Goal: Communication & Community: Answer question/provide support

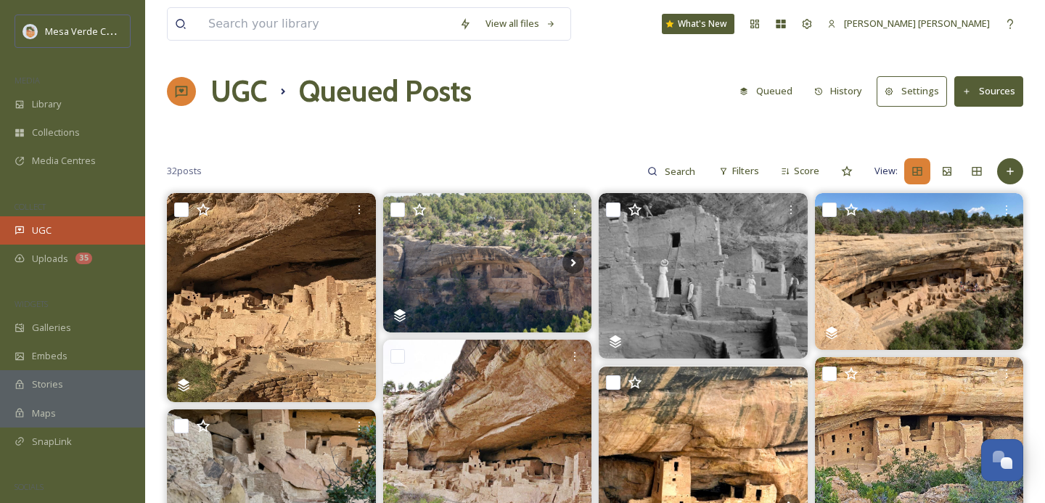
click at [54, 229] on div "UGC" at bounding box center [72, 230] width 145 height 28
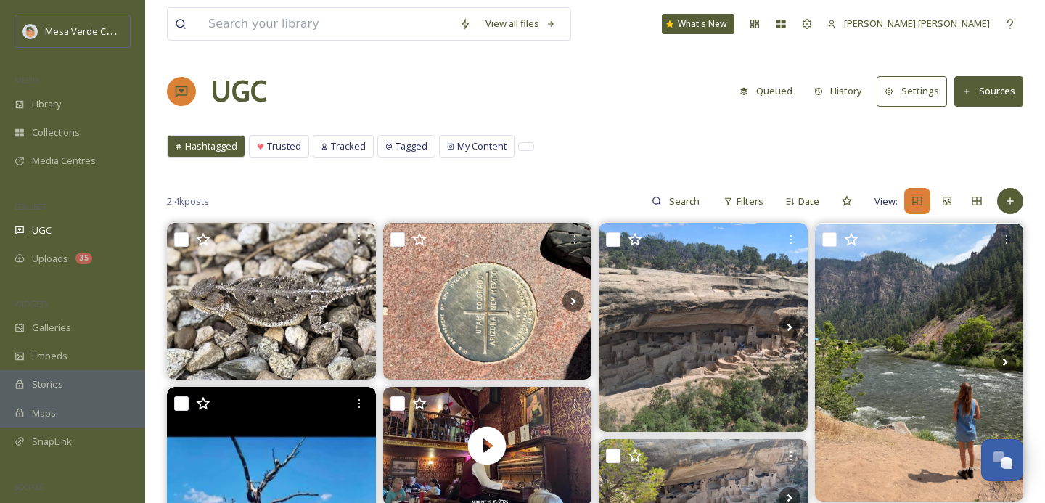
click at [779, 95] on button "Queued" at bounding box center [766, 91] width 68 height 28
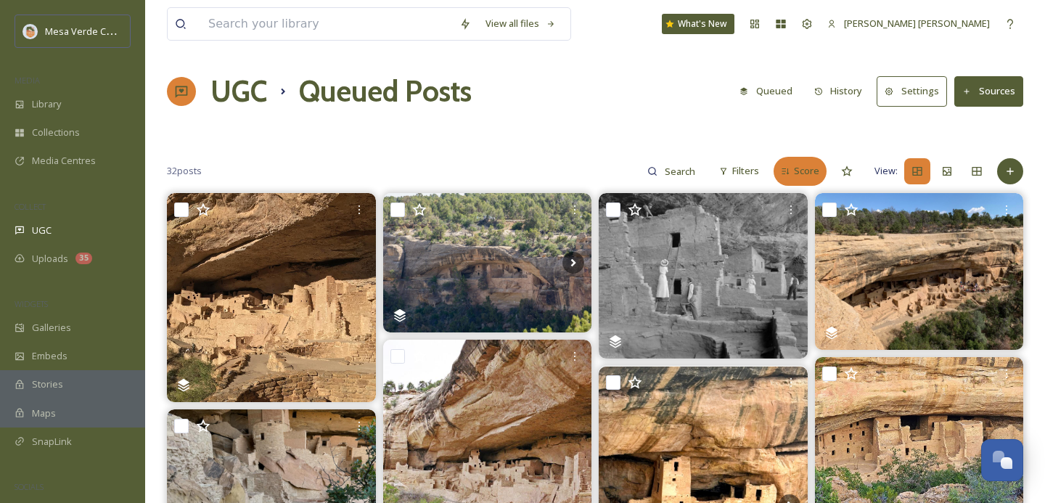
click at [807, 166] on span "Score" at bounding box center [806, 171] width 25 height 14
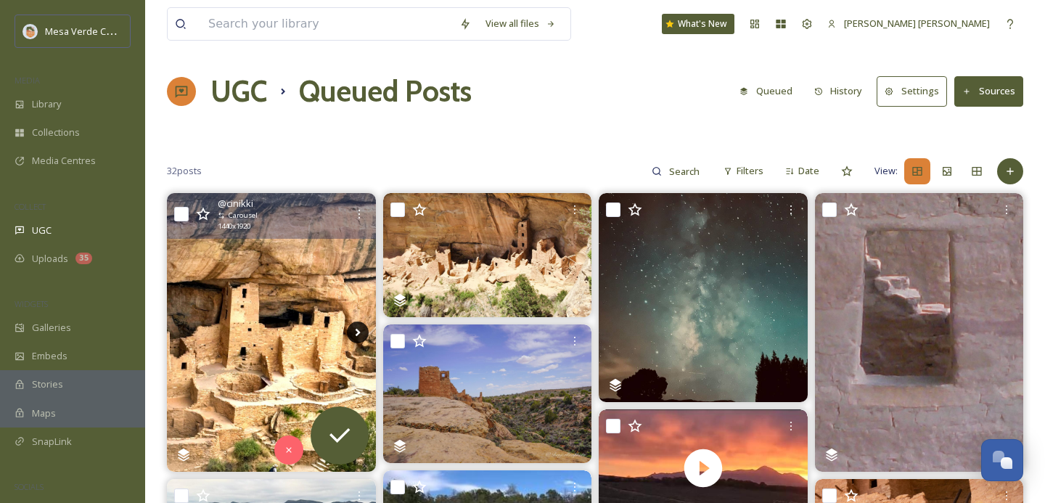
click at [353, 325] on icon at bounding box center [358, 333] width 22 height 22
click at [356, 332] on icon at bounding box center [358, 333] width 22 height 22
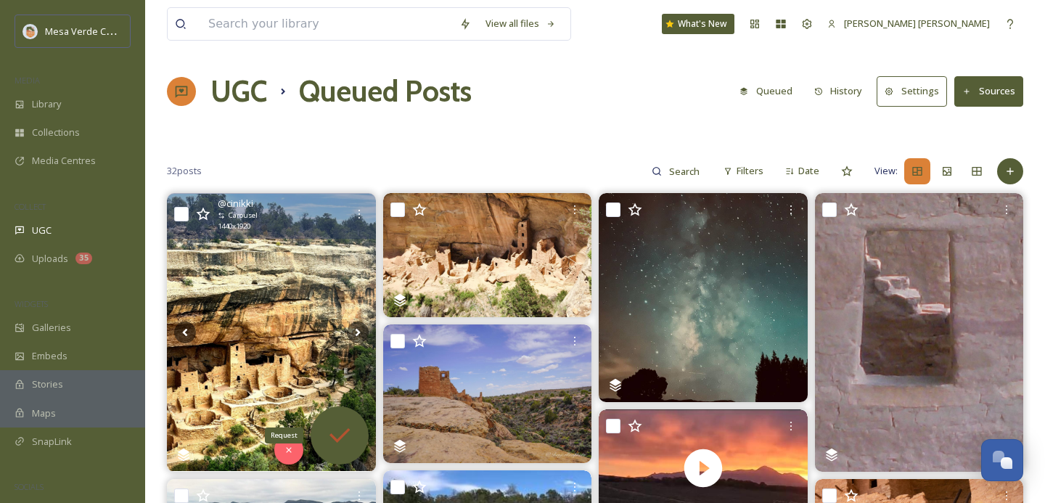
click at [342, 439] on icon at bounding box center [339, 435] width 29 height 29
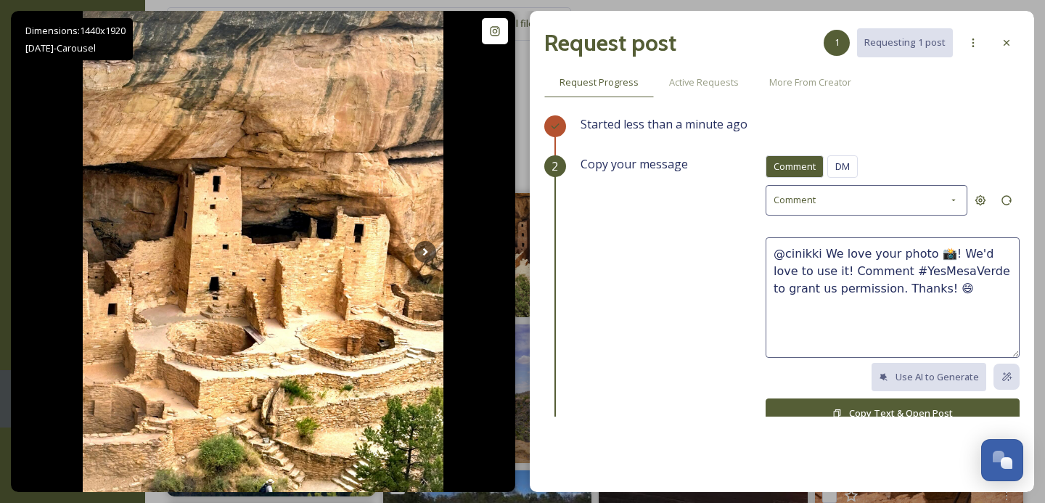
click at [849, 153] on div "Started less than a minute ago" at bounding box center [800, 135] width 439 height 40
click at [849, 165] on span "DM" at bounding box center [842, 167] width 15 height 14
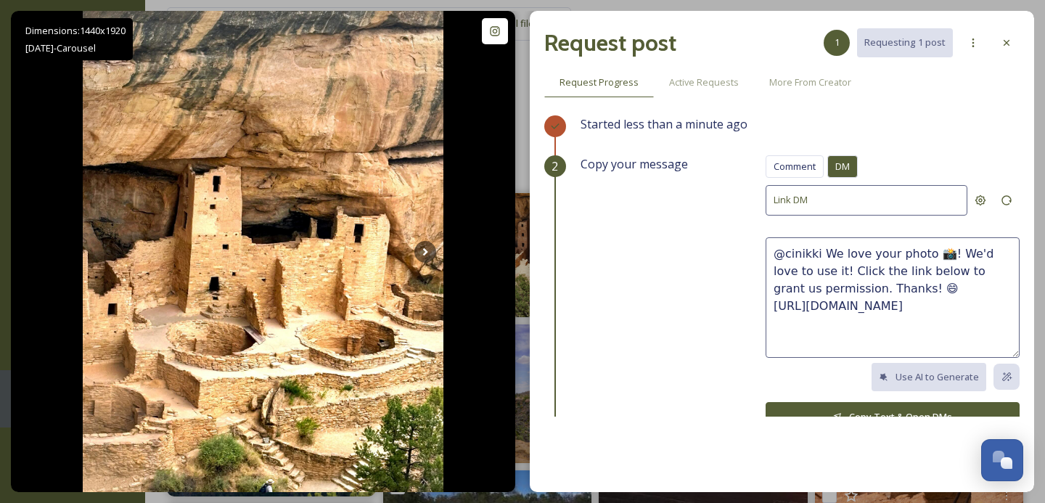
drag, startPoint x: 938, startPoint y: 253, endPoint x: 824, endPoint y: 255, distance: 114.0
click at [824, 255] on textarea "@cinikki We love your photo 📸! We'd love to use it! Click the link below to gra…" at bounding box center [893, 297] width 254 height 120
drag, startPoint x: 896, startPoint y: 283, endPoint x: 796, endPoint y: 272, distance: 100.8
click at [796, 272] on textarea "@cinikki These are amazing! We'd love to use it! Click the link below to grant …" at bounding box center [893, 297] width 254 height 120
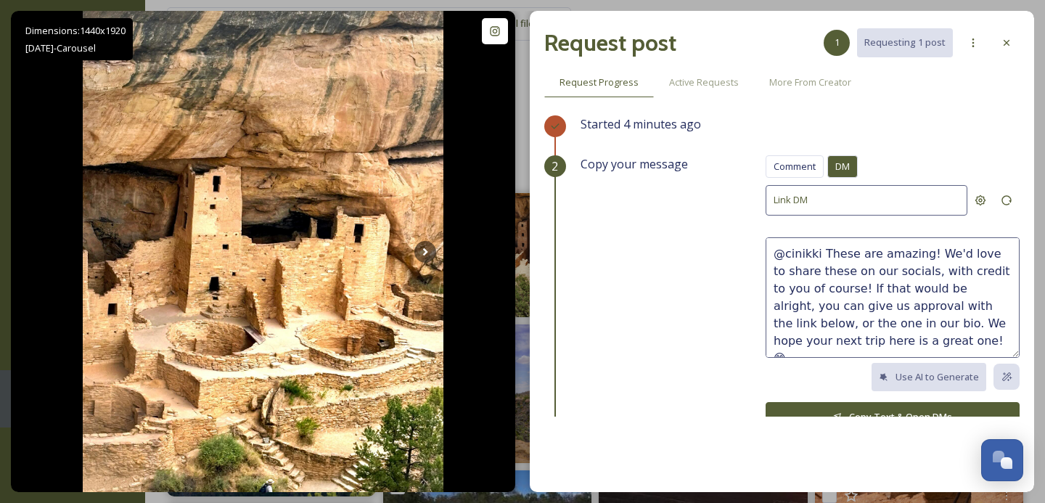
scroll to position [17, 0]
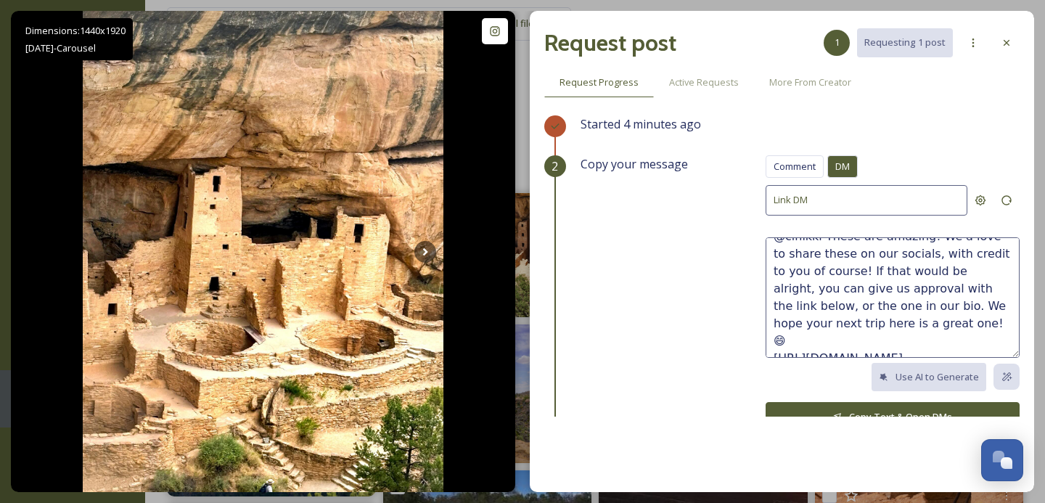
type textarea "@cinikki These are amazing! We'd love to share these on our socials, with credi…"
click at [888, 409] on button "Copy Text & Open DMs" at bounding box center [893, 417] width 254 height 30
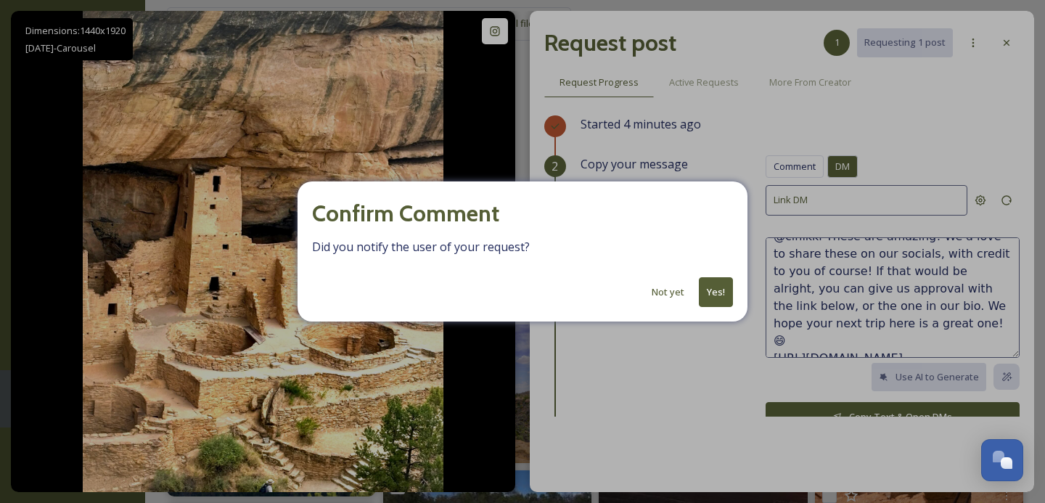
click at [724, 287] on button "Yes!" at bounding box center [716, 292] width 34 height 30
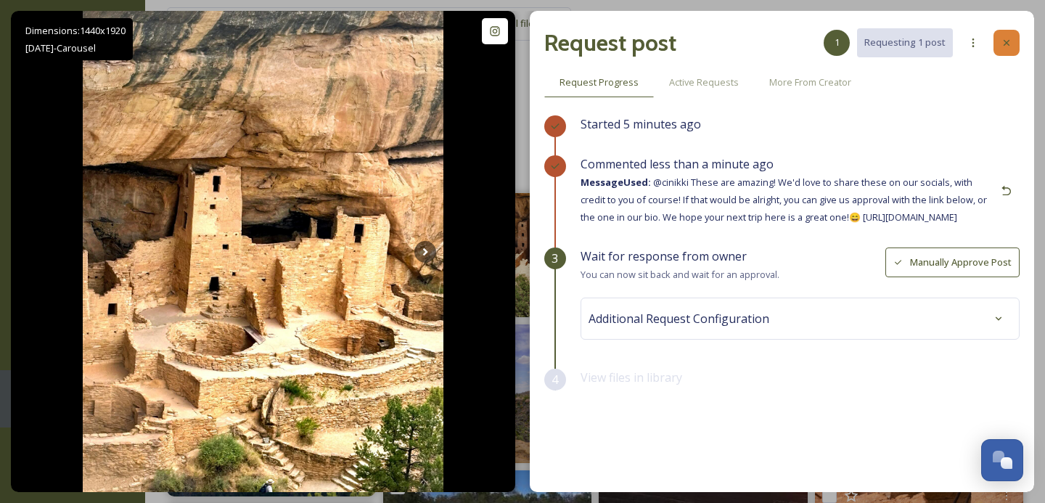
click at [1009, 41] on icon at bounding box center [1007, 43] width 12 height 12
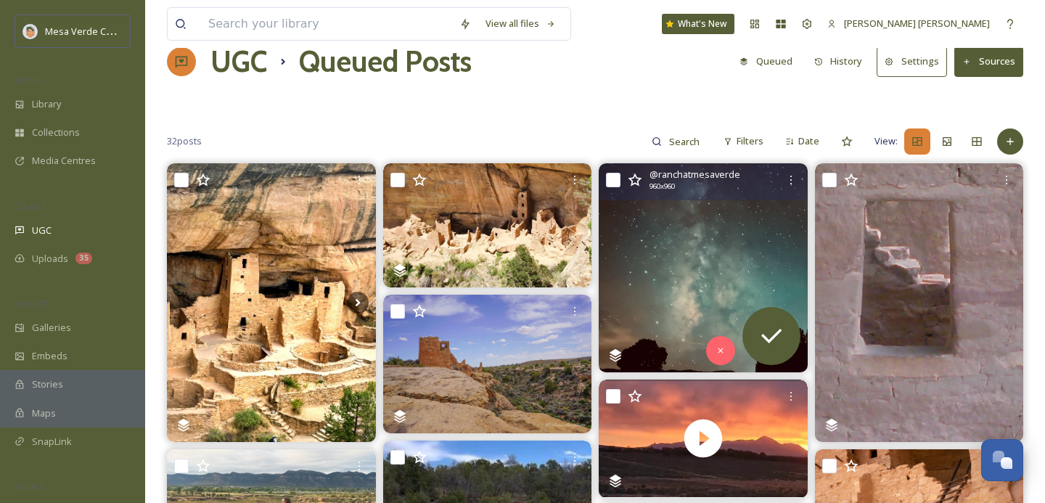
scroll to position [28, 0]
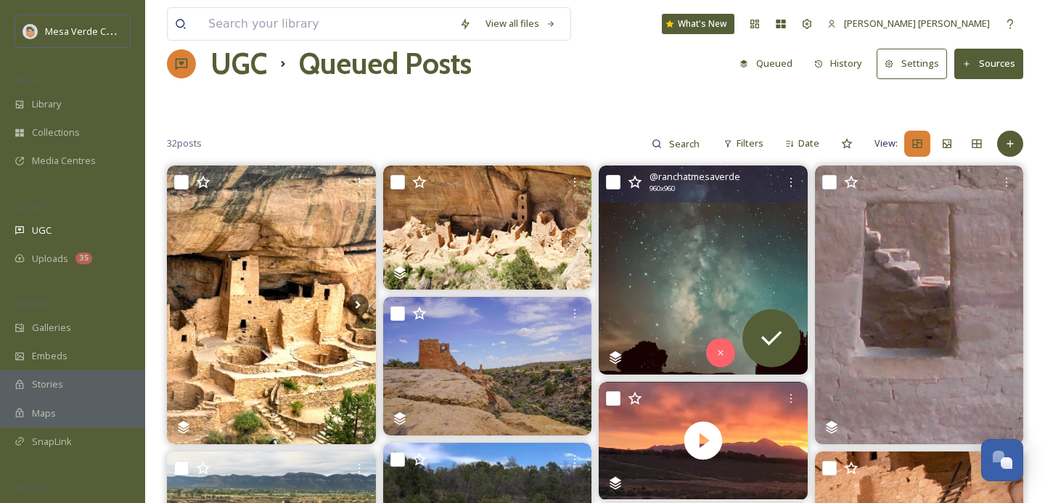
click at [680, 302] on img at bounding box center [703, 269] width 209 height 209
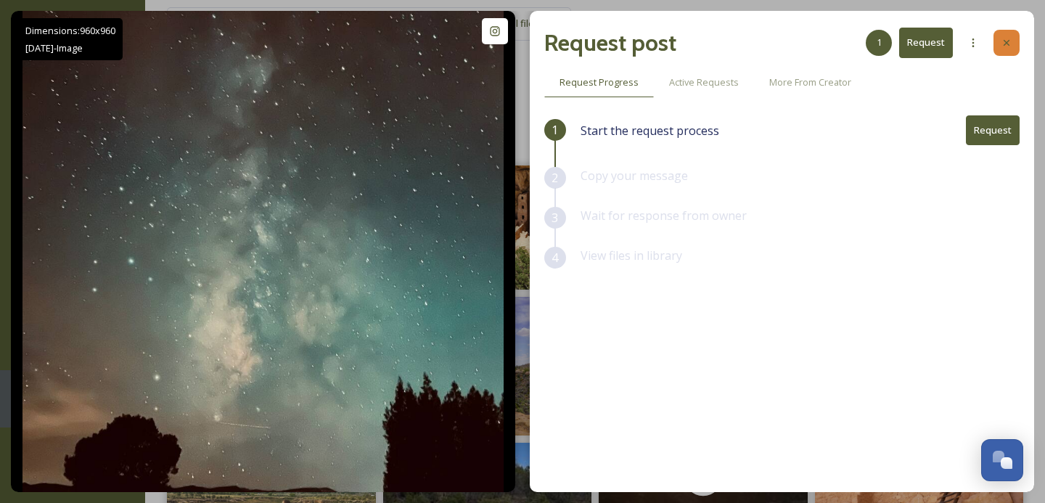
click at [1017, 37] on div at bounding box center [1007, 43] width 26 height 26
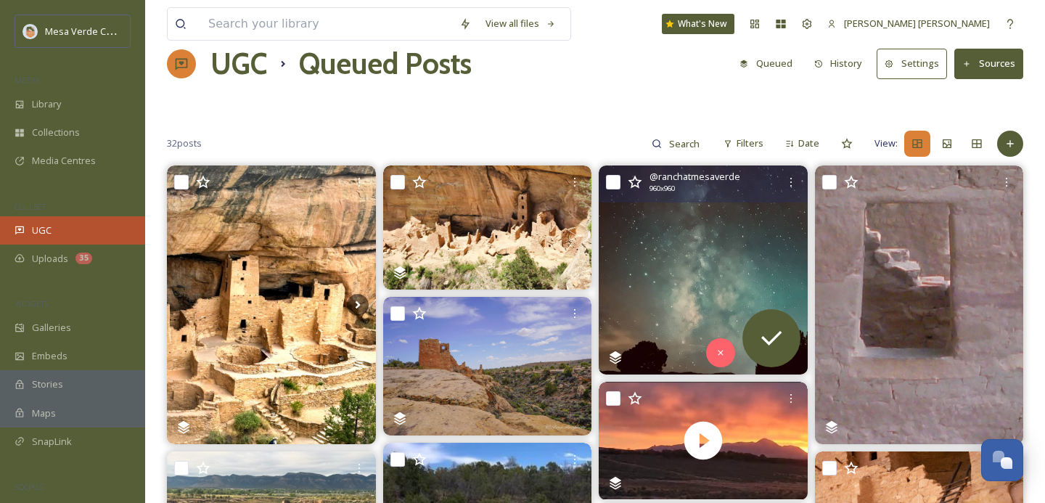
click at [76, 226] on div "UGC" at bounding box center [72, 230] width 145 height 28
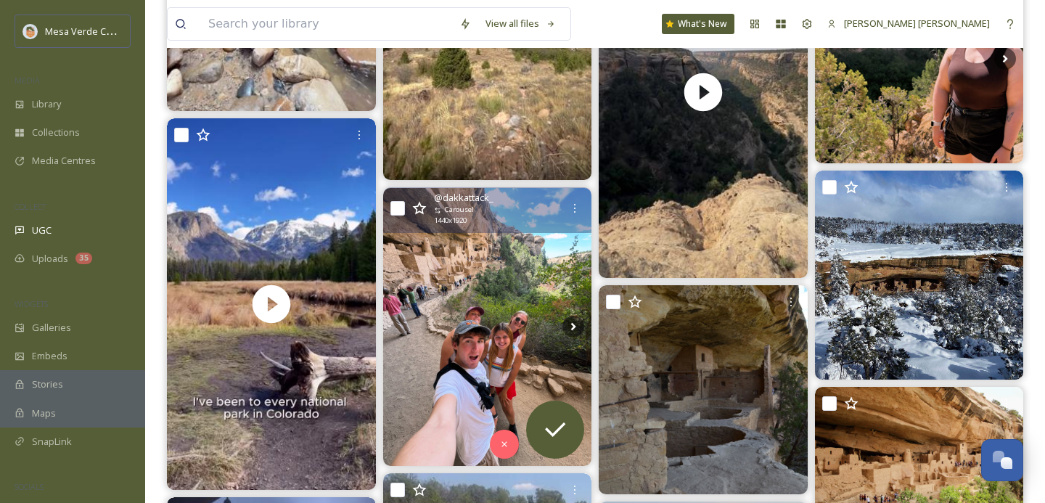
scroll to position [1529, 0]
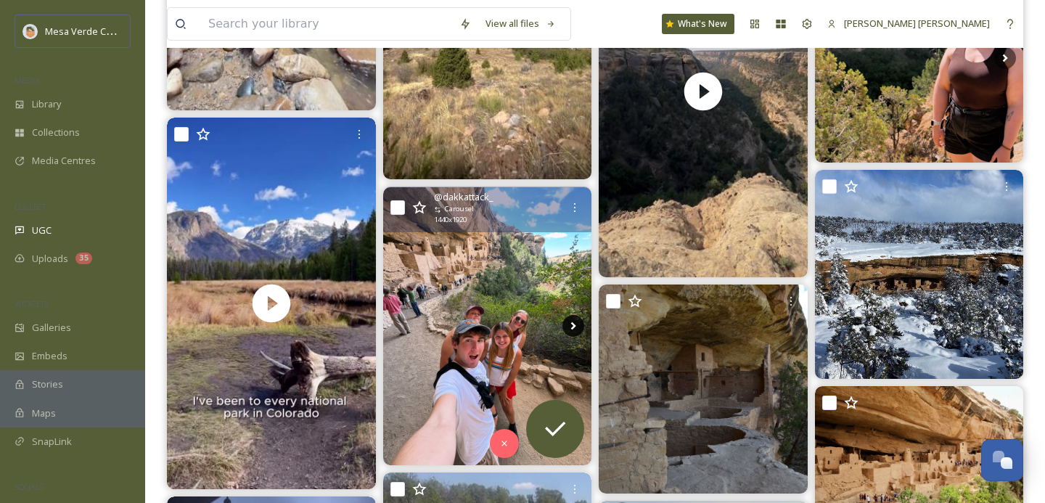
click at [568, 329] on icon at bounding box center [574, 326] width 22 height 22
click at [569, 327] on icon at bounding box center [574, 326] width 22 height 22
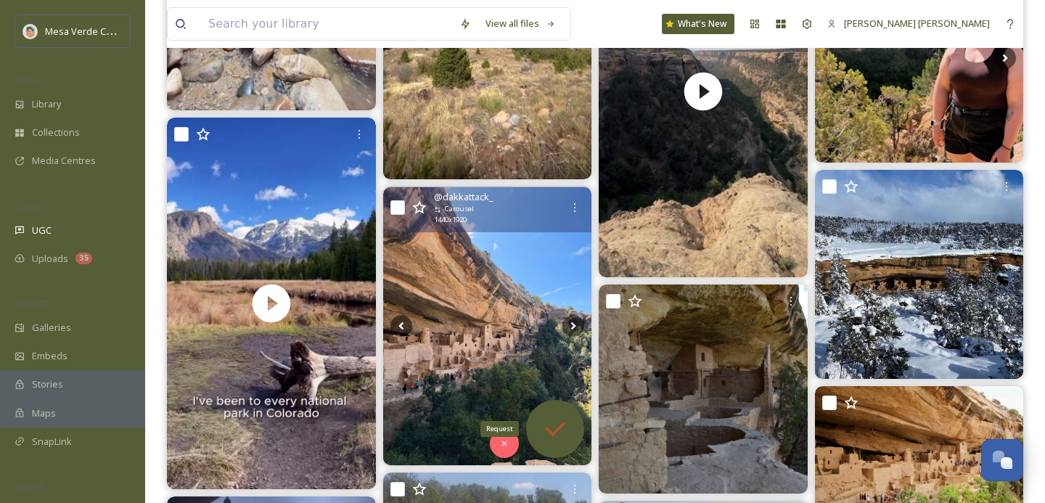
click at [552, 419] on icon at bounding box center [555, 428] width 29 height 29
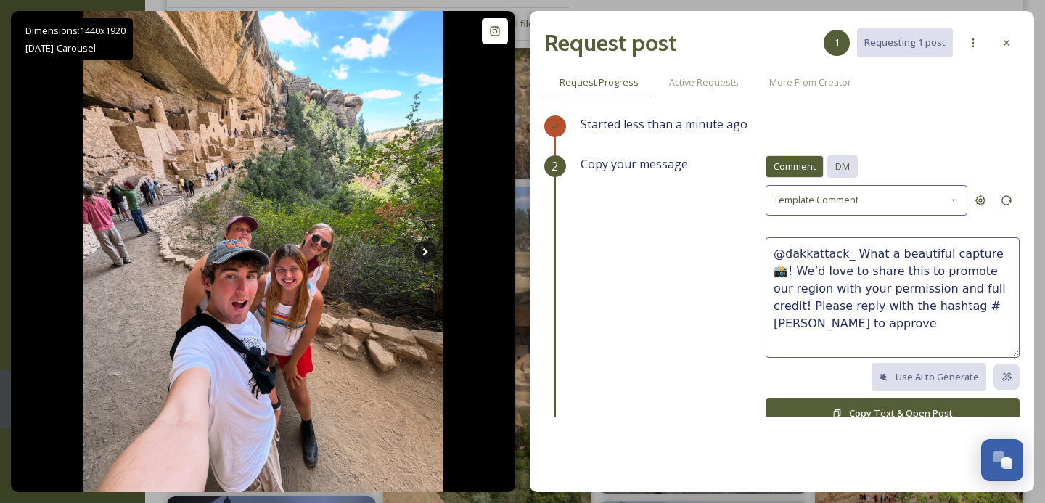
click at [841, 168] on span "DM" at bounding box center [842, 167] width 15 height 14
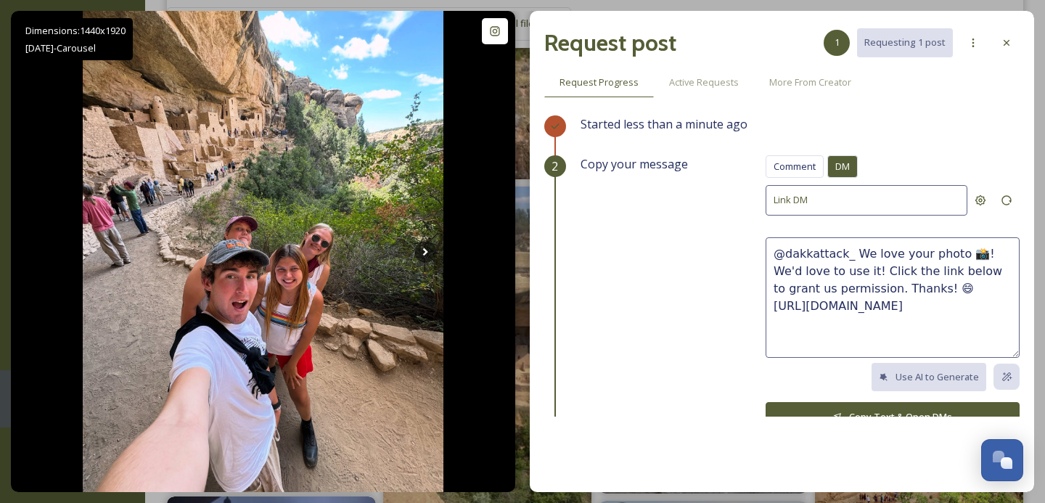
drag, startPoint x: 896, startPoint y: 287, endPoint x: 855, endPoint y: 252, distance: 54.0
click at [855, 252] on textarea "@dakkattack_ We love your photo 📸! We'd love to use it! Click the link below to…" at bounding box center [893, 297] width 254 height 120
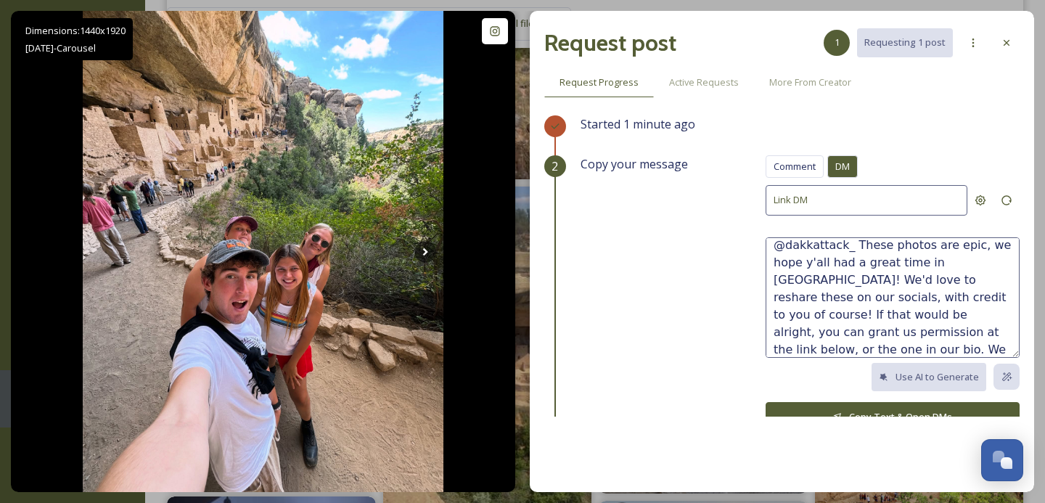
scroll to position [35, 0]
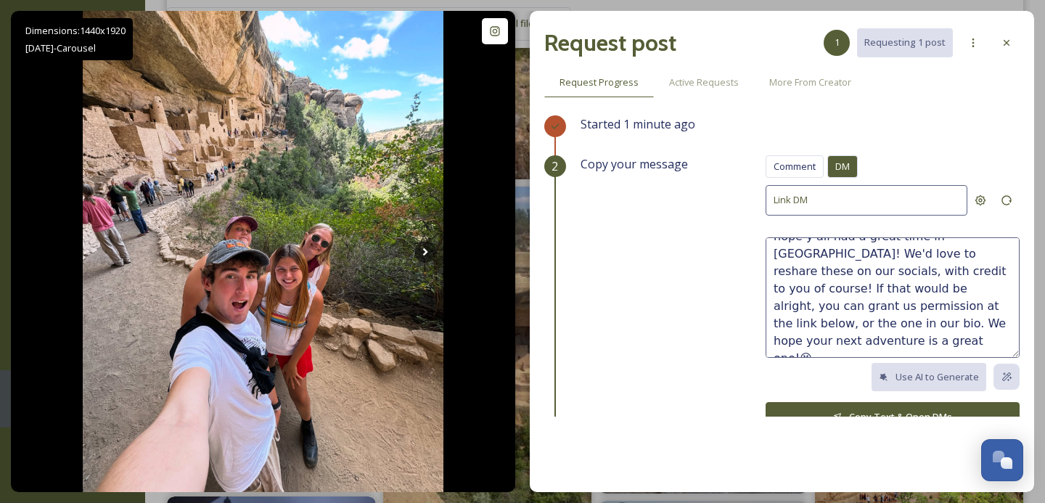
type textarea "@dakkattack_ These photos are epic, we hope y'all had a great time in [GEOGRAPH…"
click at [933, 408] on button "Copy Text & Open DMs" at bounding box center [893, 417] width 254 height 30
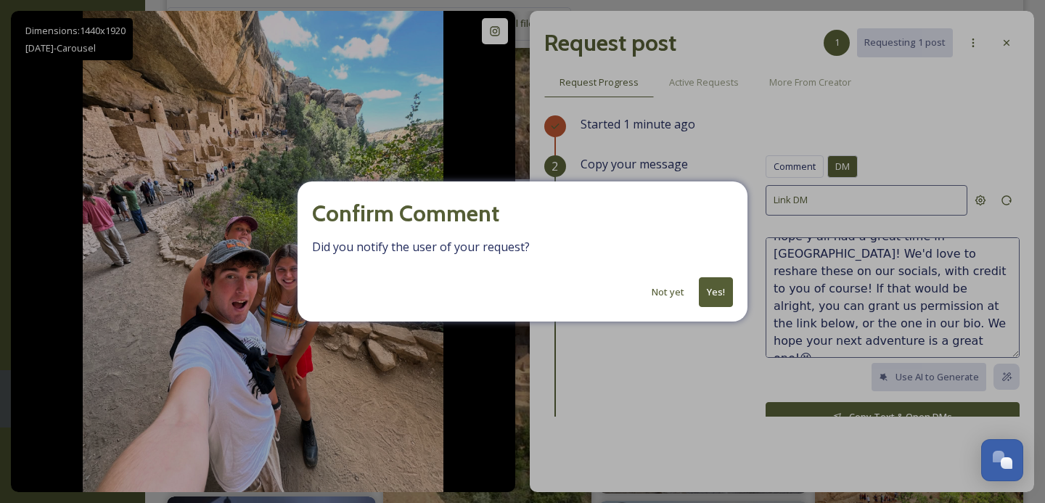
click at [717, 285] on button "Yes!" at bounding box center [716, 292] width 34 height 30
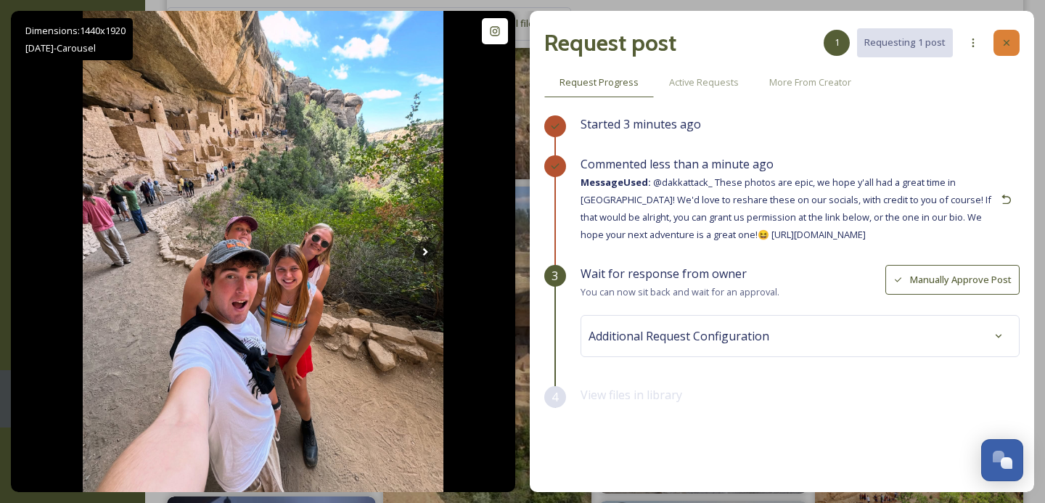
click at [1009, 41] on icon at bounding box center [1007, 43] width 12 height 12
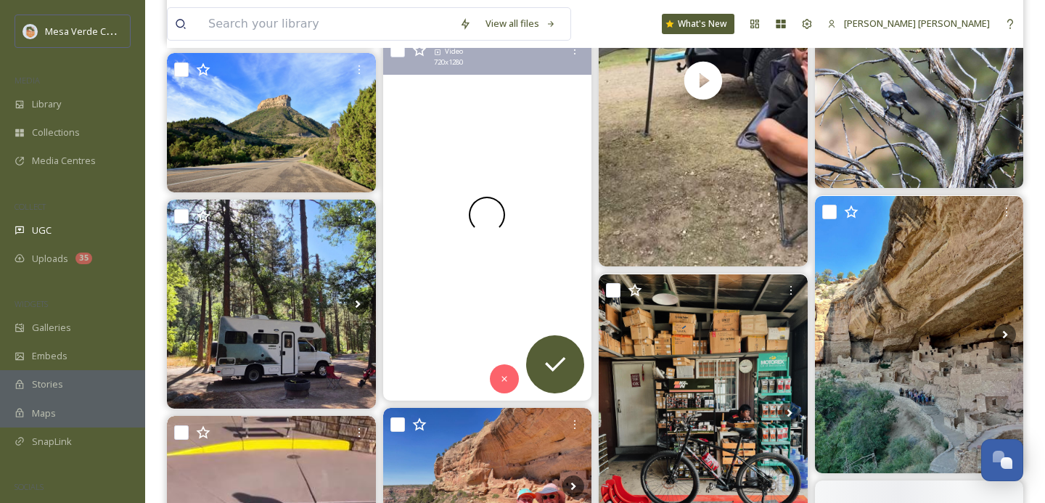
scroll to position [2340, 0]
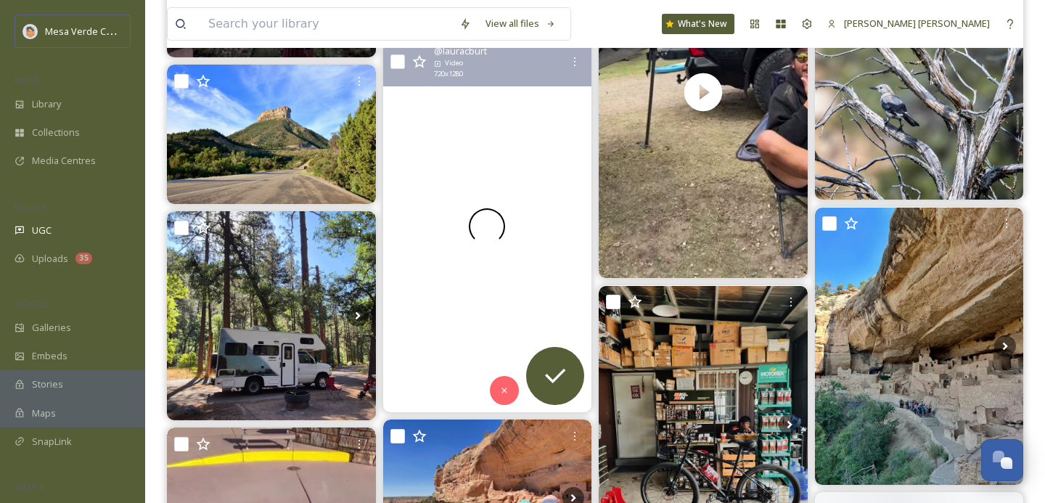
click at [552, 258] on div at bounding box center [487, 227] width 209 height 372
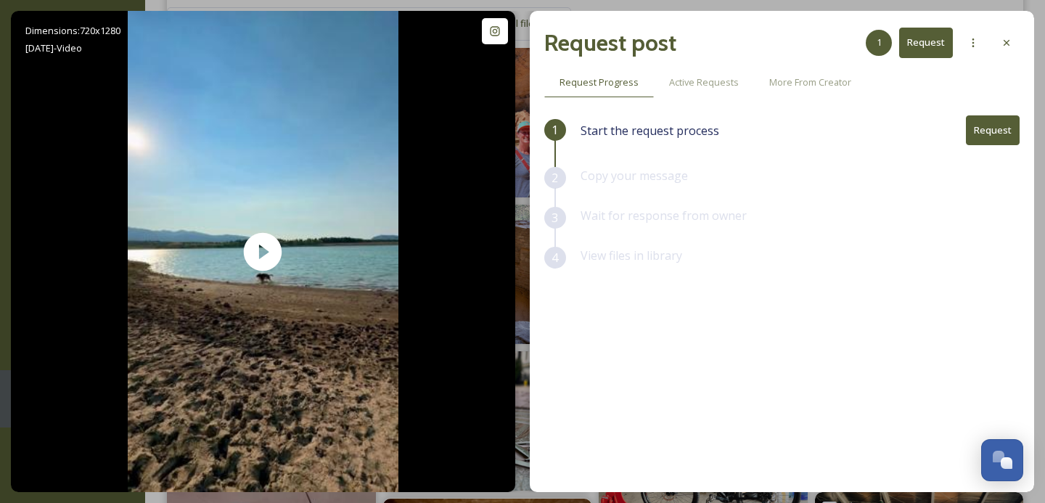
click at [983, 134] on button "Request" at bounding box center [993, 130] width 54 height 30
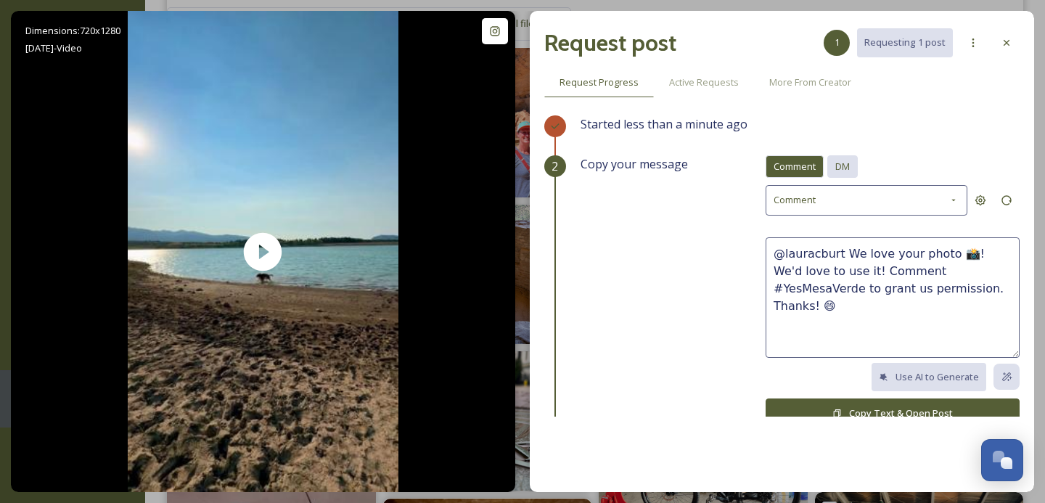
click at [851, 160] on div "DM" at bounding box center [842, 166] width 30 height 23
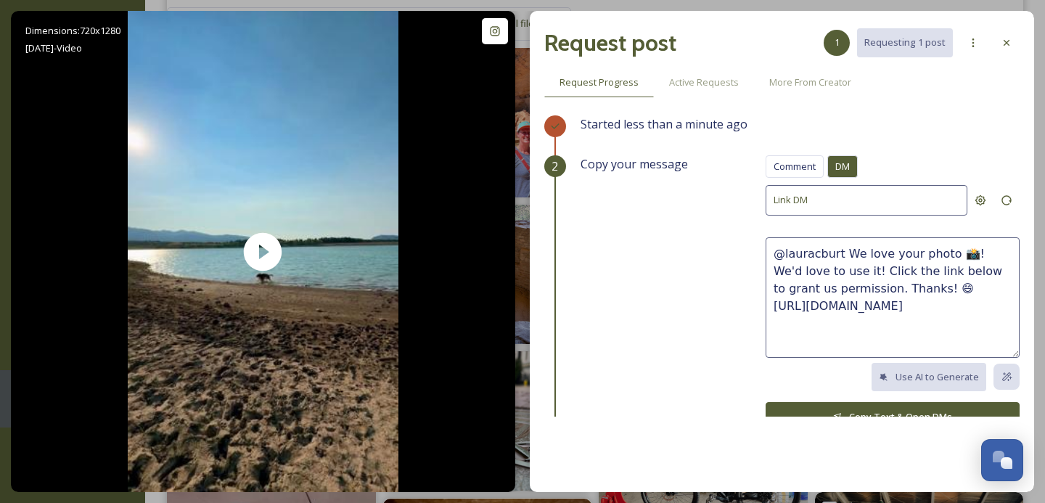
drag, startPoint x: 898, startPoint y: 284, endPoint x: 844, endPoint y: 257, distance: 60.1
click at [844, 257] on textarea "@lauracburt We love your photo 📸! We'd love to use it! Click the link below to …" at bounding box center [893, 297] width 254 height 120
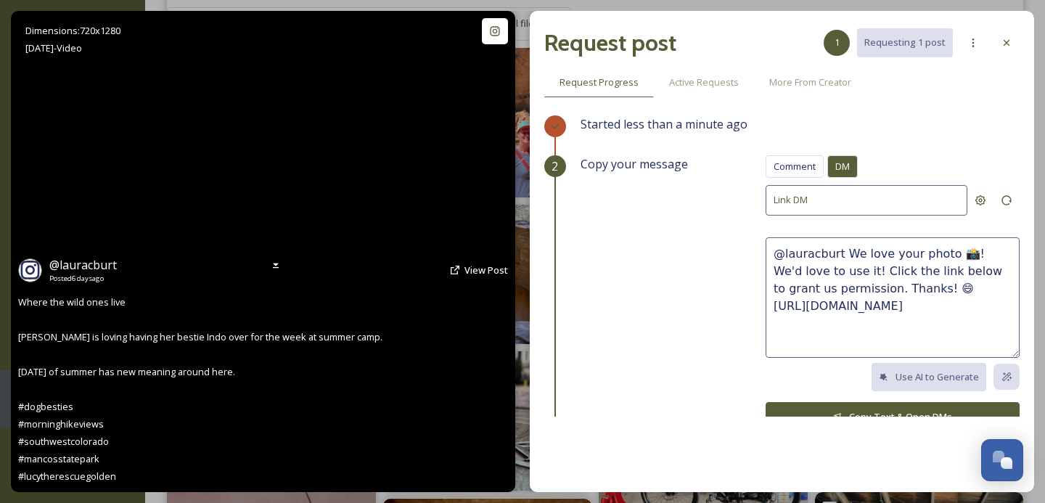
click at [258, 238] on video "Where the wild ones live \a\aLu is loving having her bestie Indo over for the w…" at bounding box center [263, 251] width 271 height 481
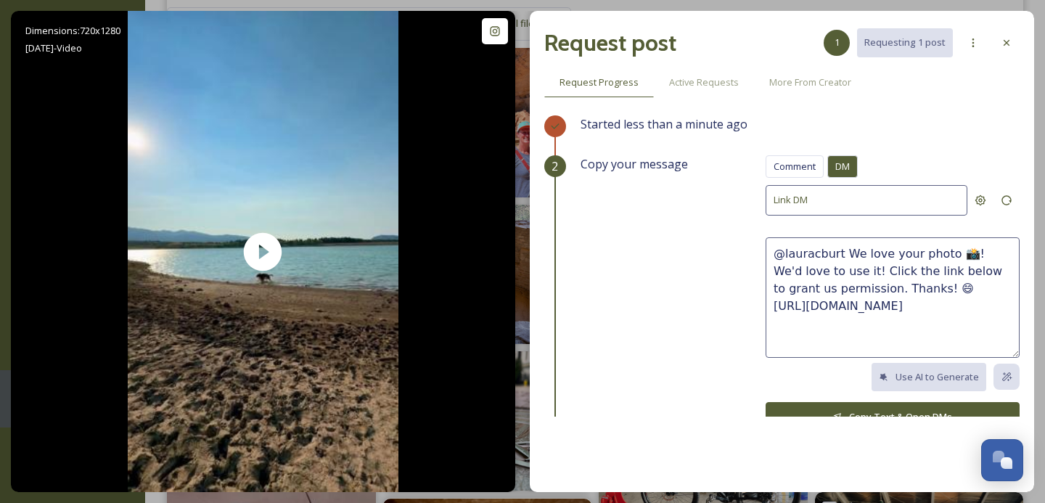
drag, startPoint x: 906, startPoint y: 290, endPoint x: 843, endPoint y: 256, distance: 71.1
click at [843, 256] on textarea "@lauracburt We love your photo 📸! We'd love to use it! Click the link below to …" at bounding box center [893, 297] width 254 height 120
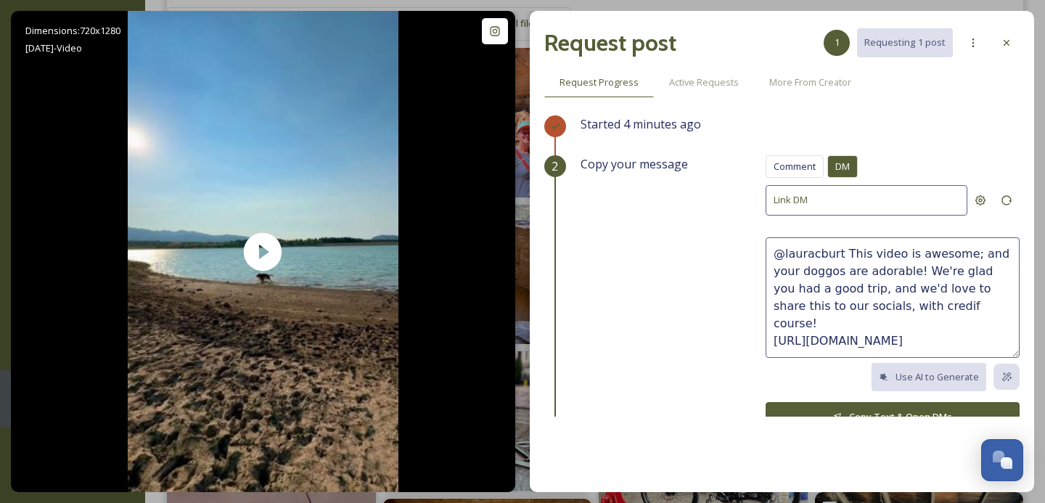
click at [872, 305] on textarea "@lauracburt This video is awesome; and your doggos are adorable! We're glad you…" at bounding box center [893, 297] width 254 height 120
click at [923, 308] on textarea "@lauracburt This video is awesome; and your doggos are adorable! We're glad you…" at bounding box center [893, 297] width 254 height 120
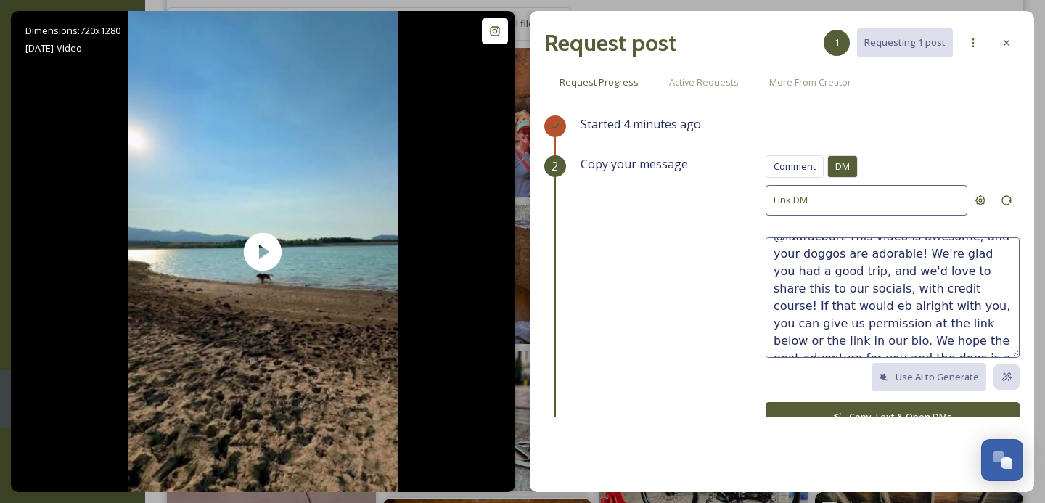
scroll to position [17, 0]
click at [874, 290] on textarea "@lauracburt This video is awesome; and your doggos are adorable! We're glad you…" at bounding box center [893, 297] width 254 height 120
type textarea "@lauracburt This video is awesome; and your doggos are adorable! We're glad you…"
click at [900, 406] on button "Copy Text & Open DMs" at bounding box center [893, 417] width 254 height 30
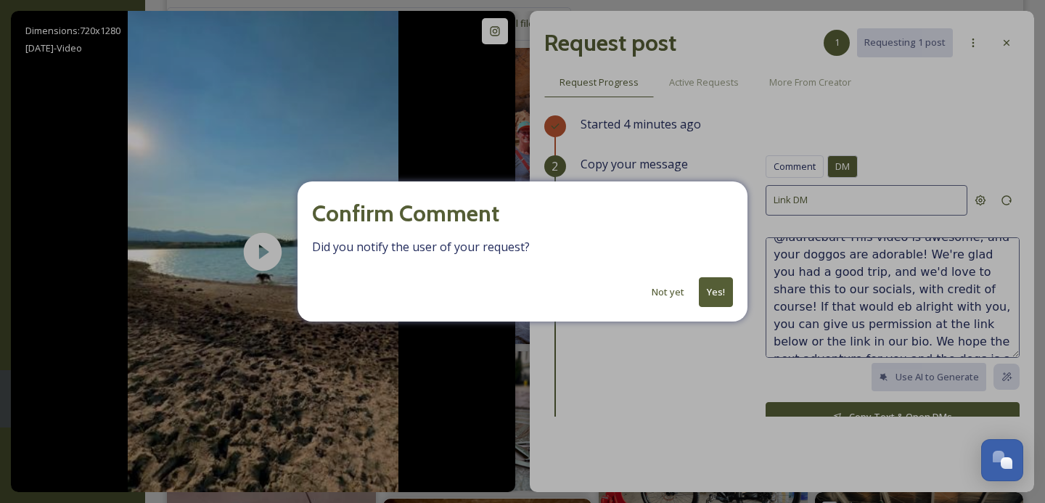
click at [719, 287] on button "Yes!" at bounding box center [716, 292] width 34 height 30
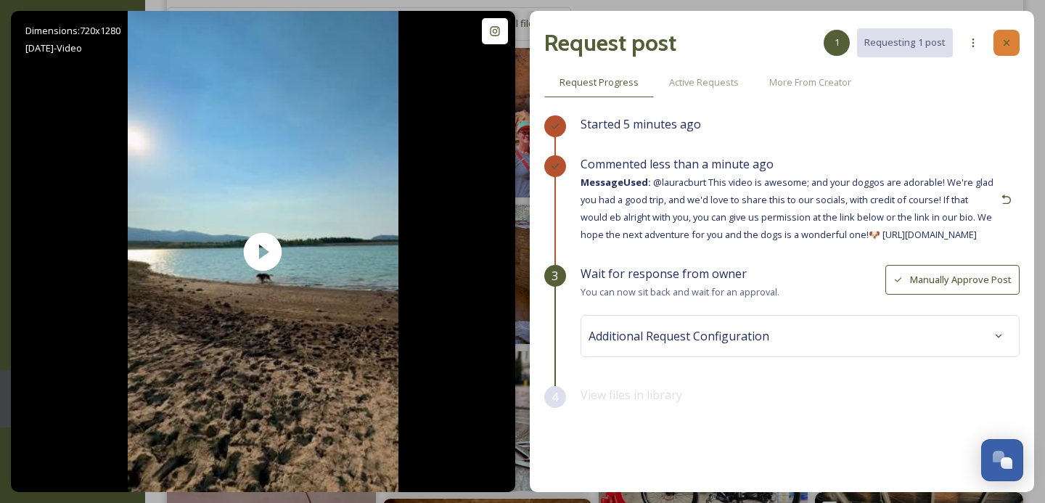
click at [1010, 36] on div at bounding box center [1007, 43] width 26 height 26
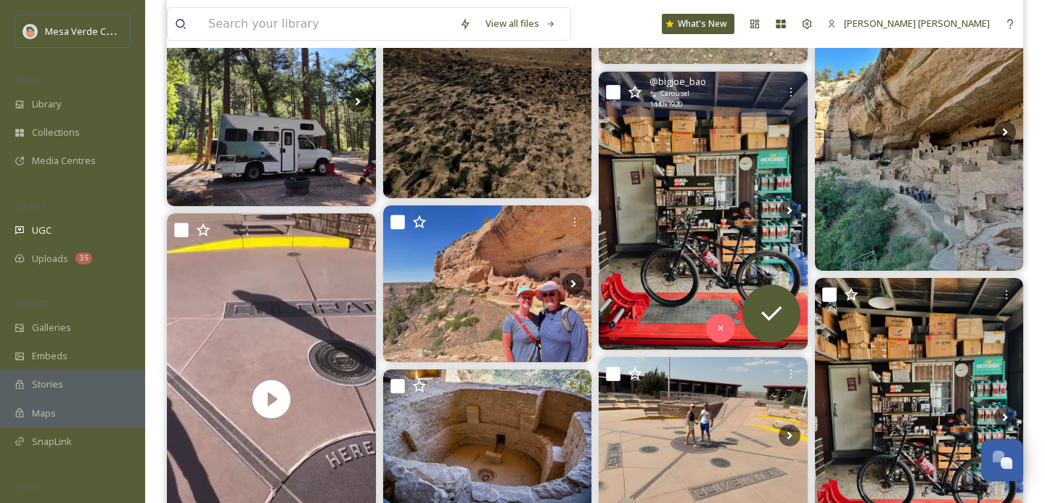
scroll to position [2768, 0]
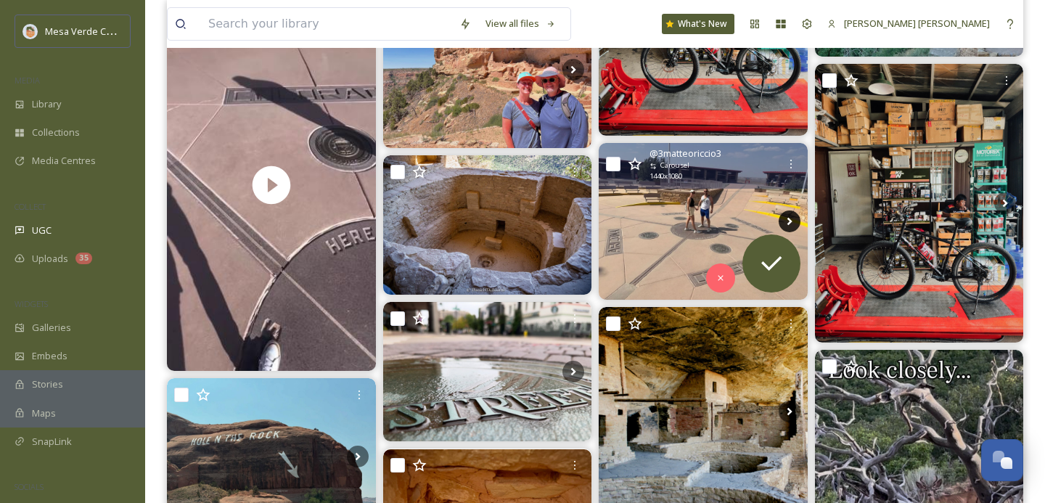
click at [786, 215] on icon at bounding box center [790, 221] width 22 height 22
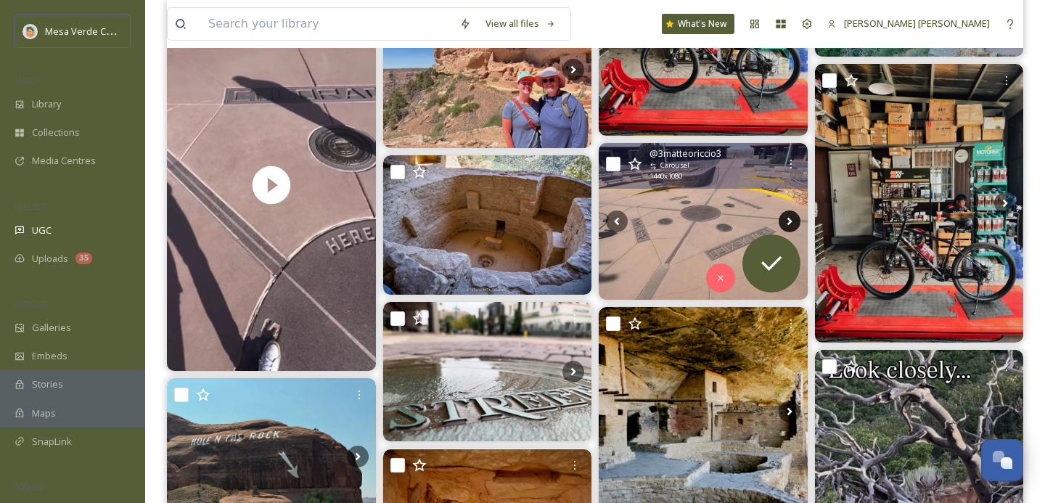
click at [786, 216] on icon at bounding box center [790, 221] width 22 height 22
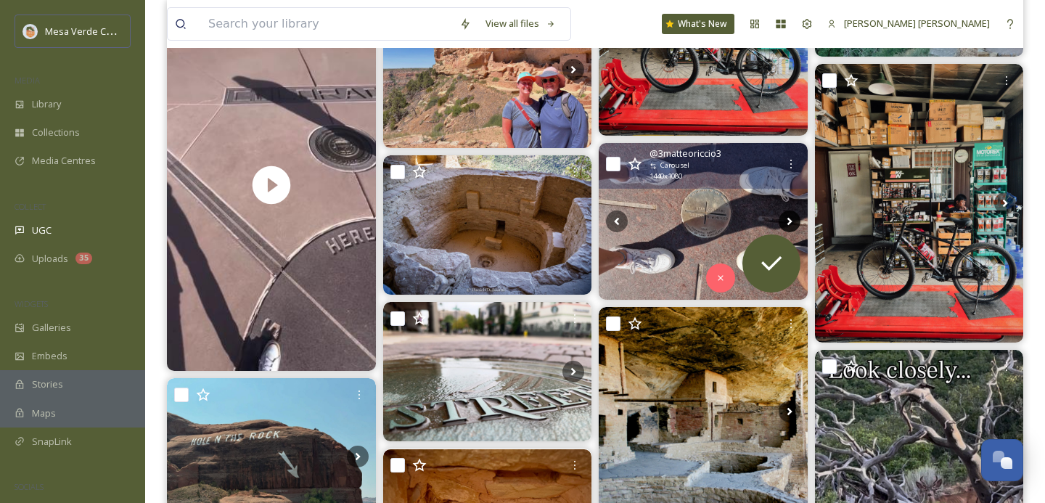
click at [786, 216] on icon at bounding box center [790, 221] width 22 height 22
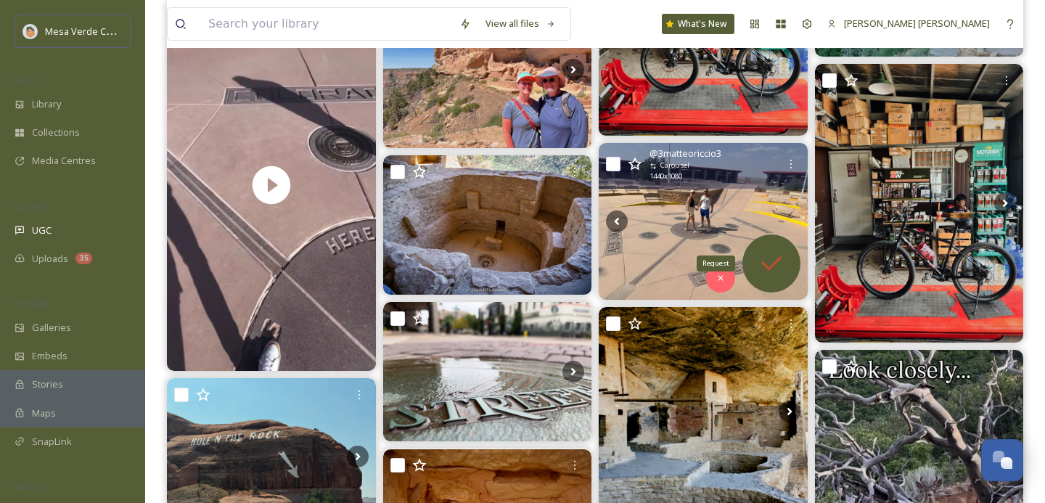
click at [770, 269] on icon at bounding box center [771, 263] width 20 height 15
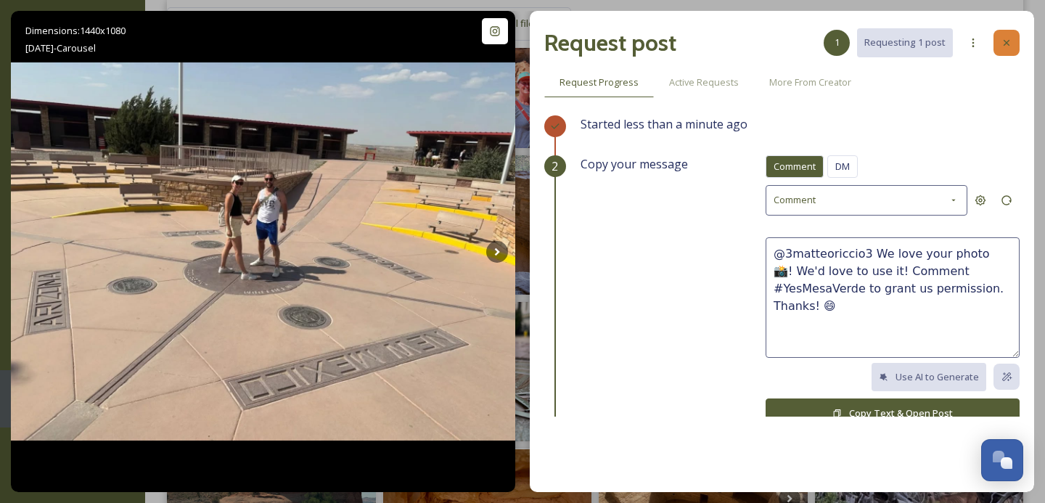
click at [1007, 44] on icon at bounding box center [1007, 43] width 6 height 6
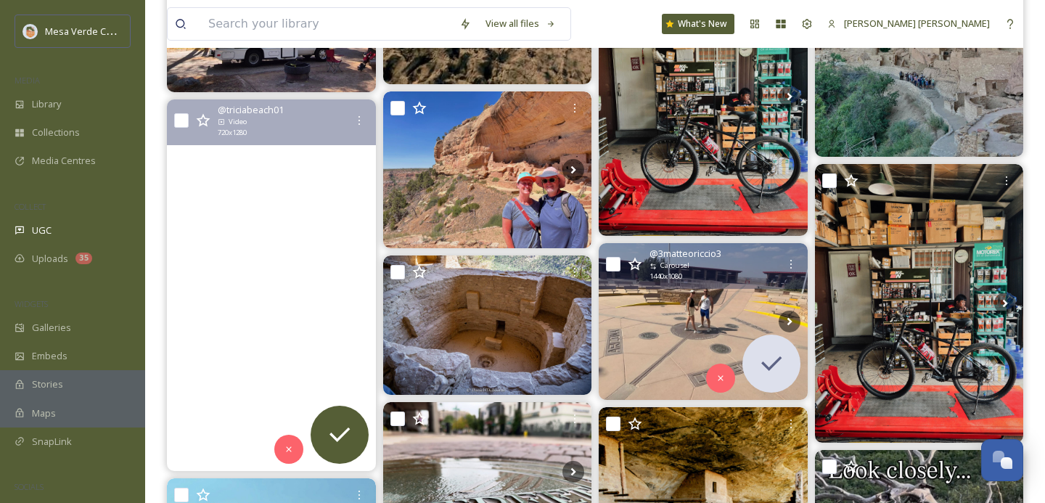
scroll to position [2657, 0]
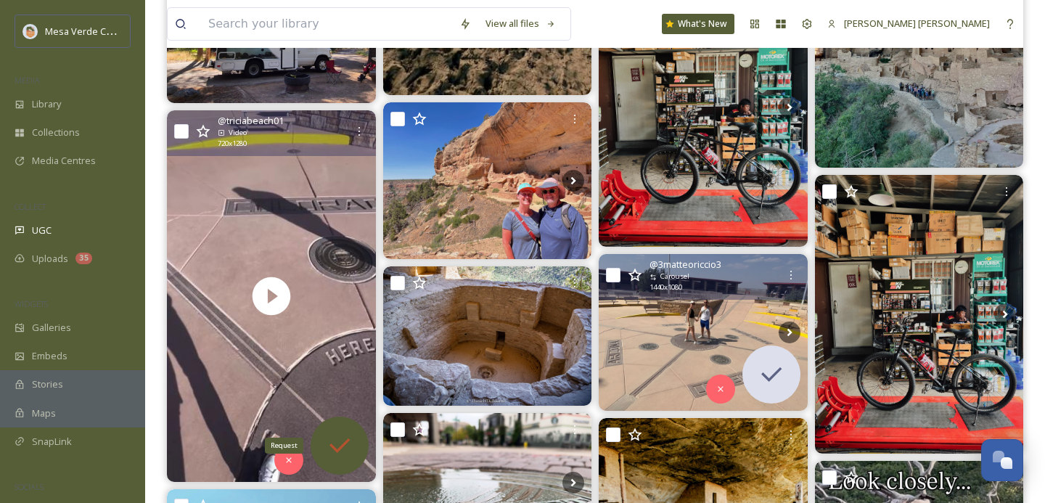
click at [332, 431] on icon at bounding box center [339, 445] width 29 height 29
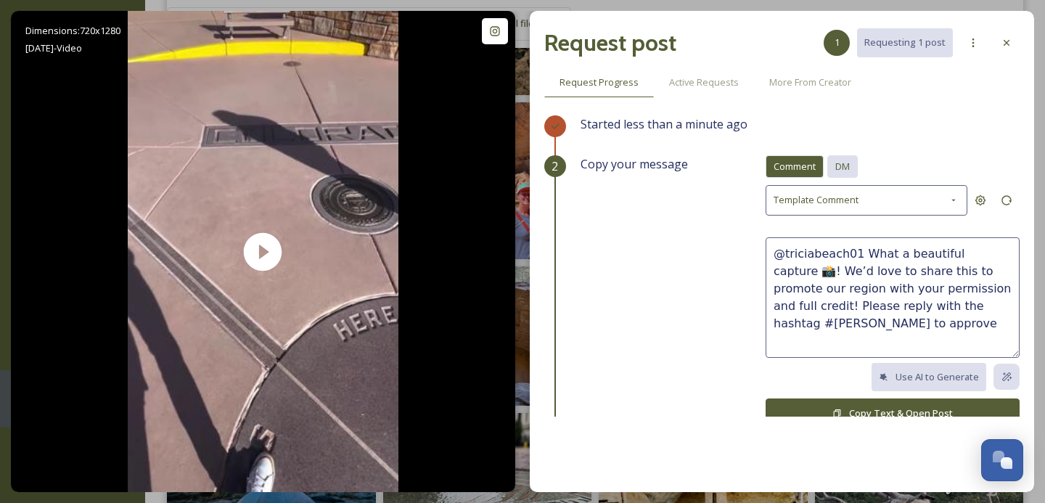
click at [844, 175] on div "DM" at bounding box center [842, 166] width 30 height 23
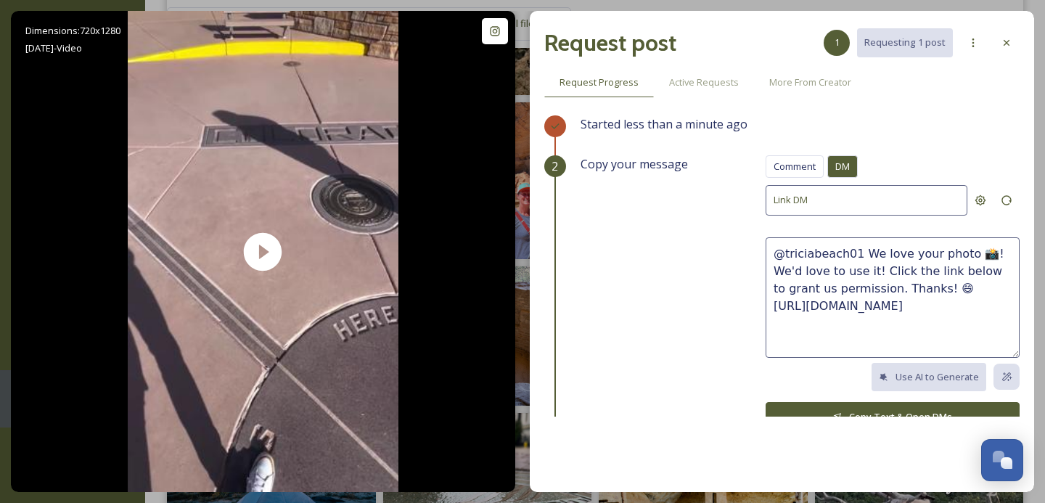
drag, startPoint x: 921, startPoint y: 283, endPoint x: 860, endPoint y: 252, distance: 68.5
click at [860, 252] on textarea "@triciabeach01 We love your photo 📸! We'd love to use it! Click the link below …" at bounding box center [893, 297] width 254 height 120
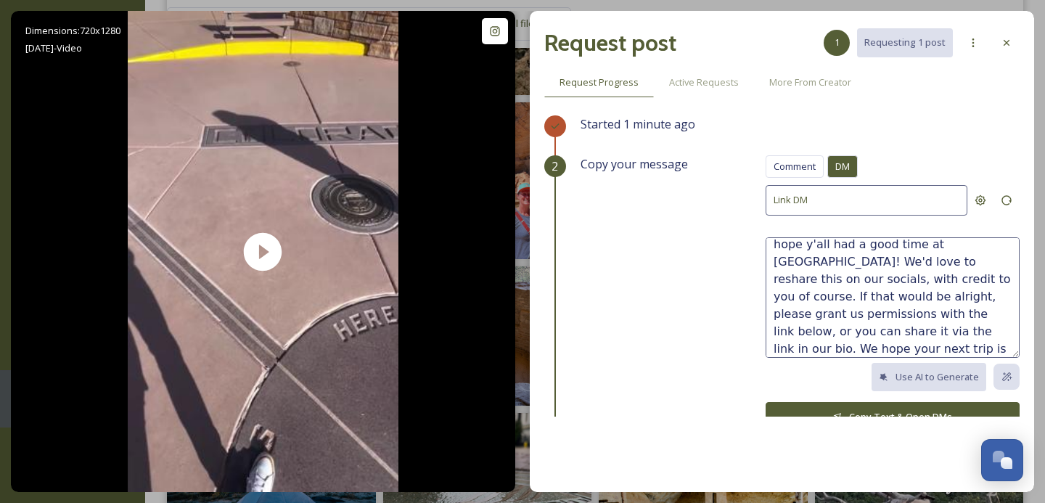
scroll to position [52, 0]
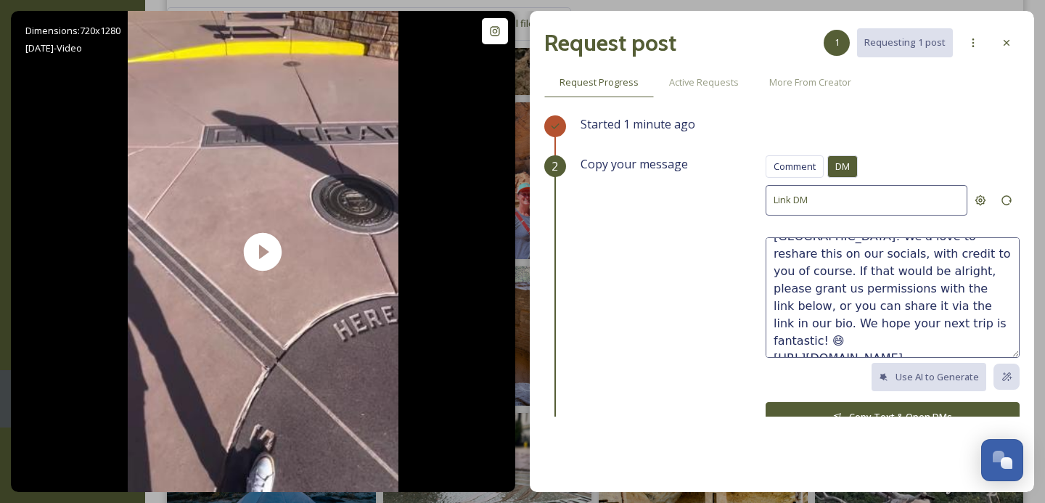
type textarea "@triciabeach01 This video is so cool, we hope y'all had a good time at [GEOGRAP…"
click at [849, 406] on button "Copy Text & Open DMs" at bounding box center [893, 417] width 254 height 30
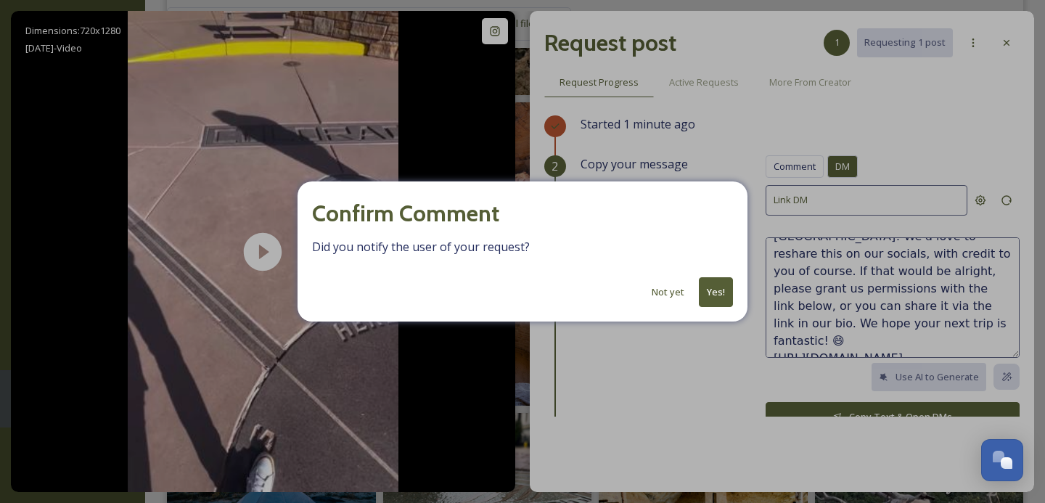
click at [716, 292] on button "Yes!" at bounding box center [716, 292] width 34 height 30
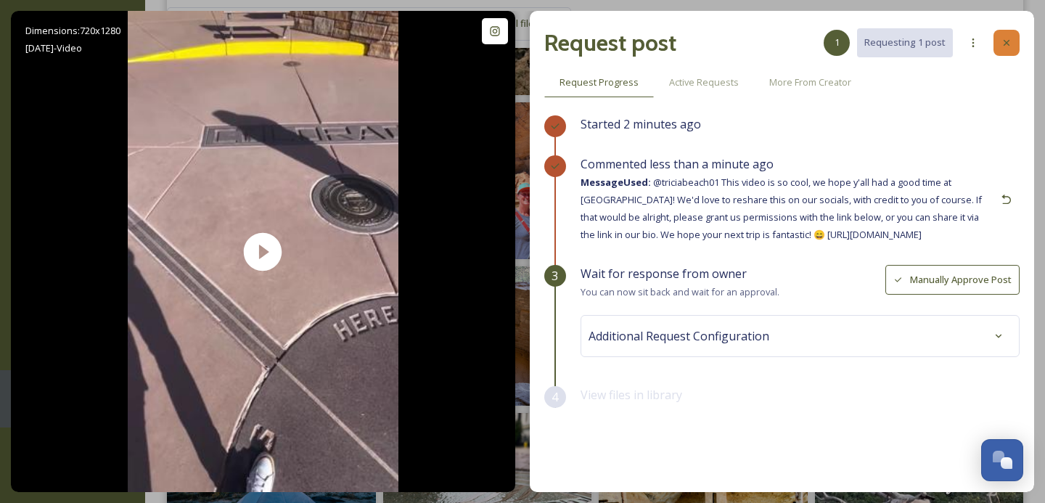
click at [1006, 37] on icon at bounding box center [1007, 43] width 12 height 12
